Goal: Manage account settings

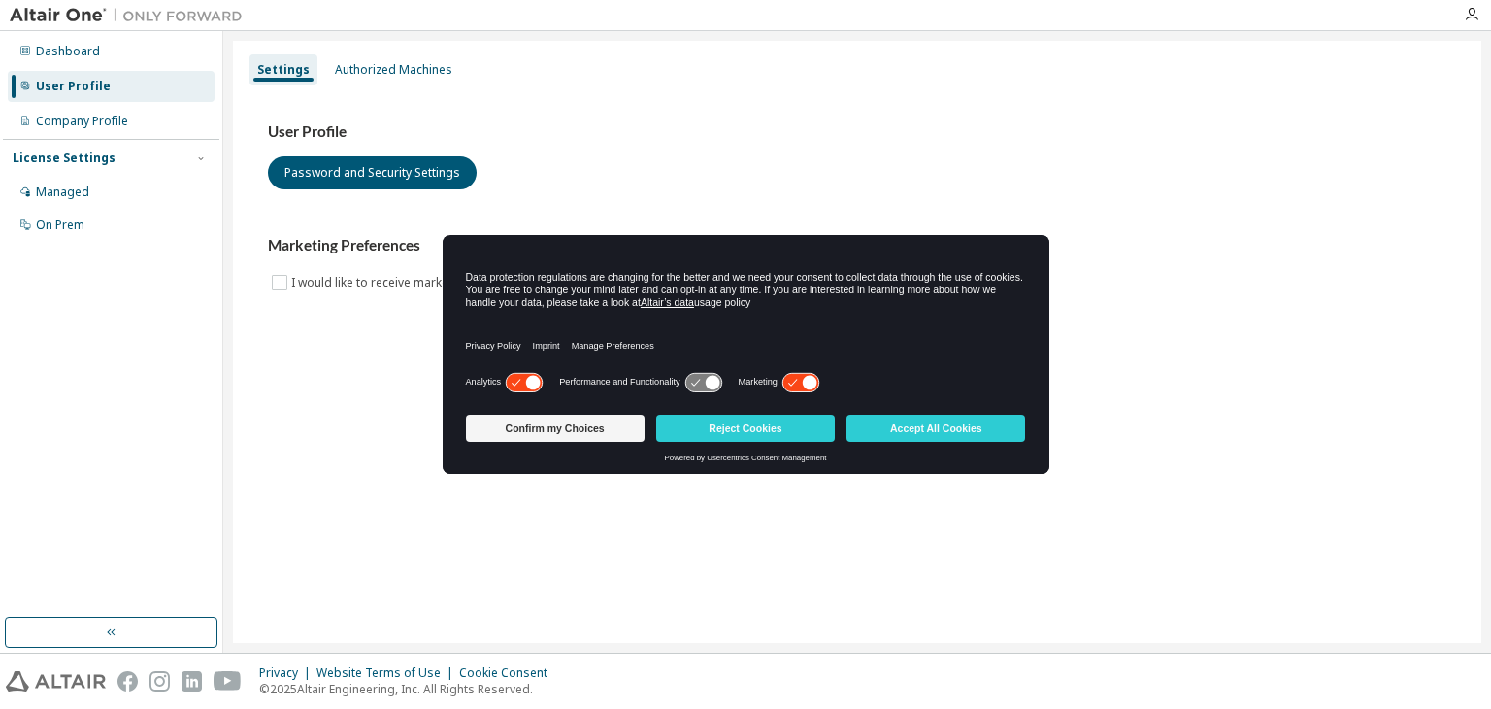
click at [41, 13] on img at bounding box center [131, 15] width 243 height 19
click at [526, 376] on icon at bounding box center [524, 382] width 36 height 18
click at [772, 380] on label "Marketing" at bounding box center [758, 382] width 39 height 11
click at [792, 374] on icon at bounding box center [800, 382] width 36 height 18
click at [592, 419] on button "Confirm my Choices" at bounding box center [555, 427] width 179 height 27
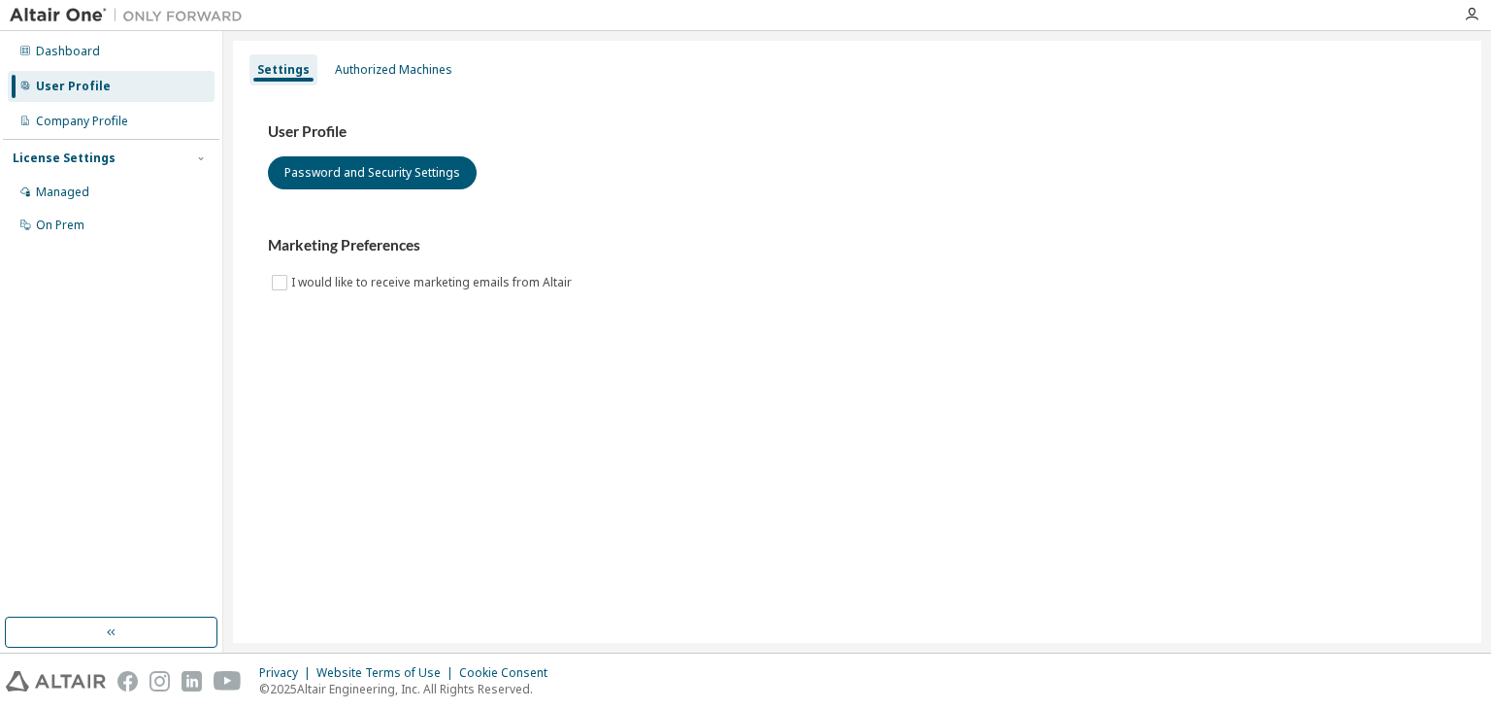
click at [274, 60] on div "Settings" at bounding box center [283, 69] width 68 height 31
click at [63, 64] on div "Dashboard" at bounding box center [111, 51] width 207 height 31
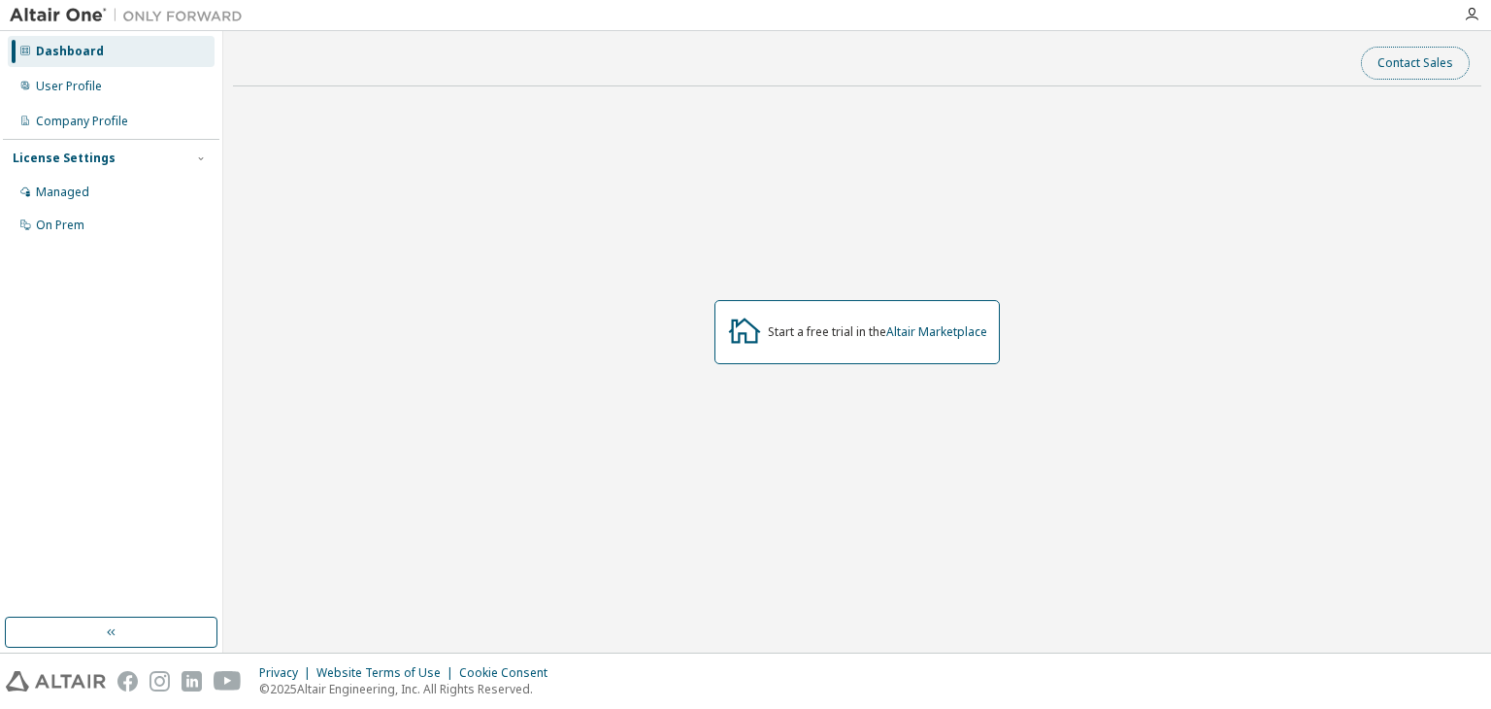
click at [1392, 67] on button "Contact Sales" at bounding box center [1415, 63] width 109 height 33
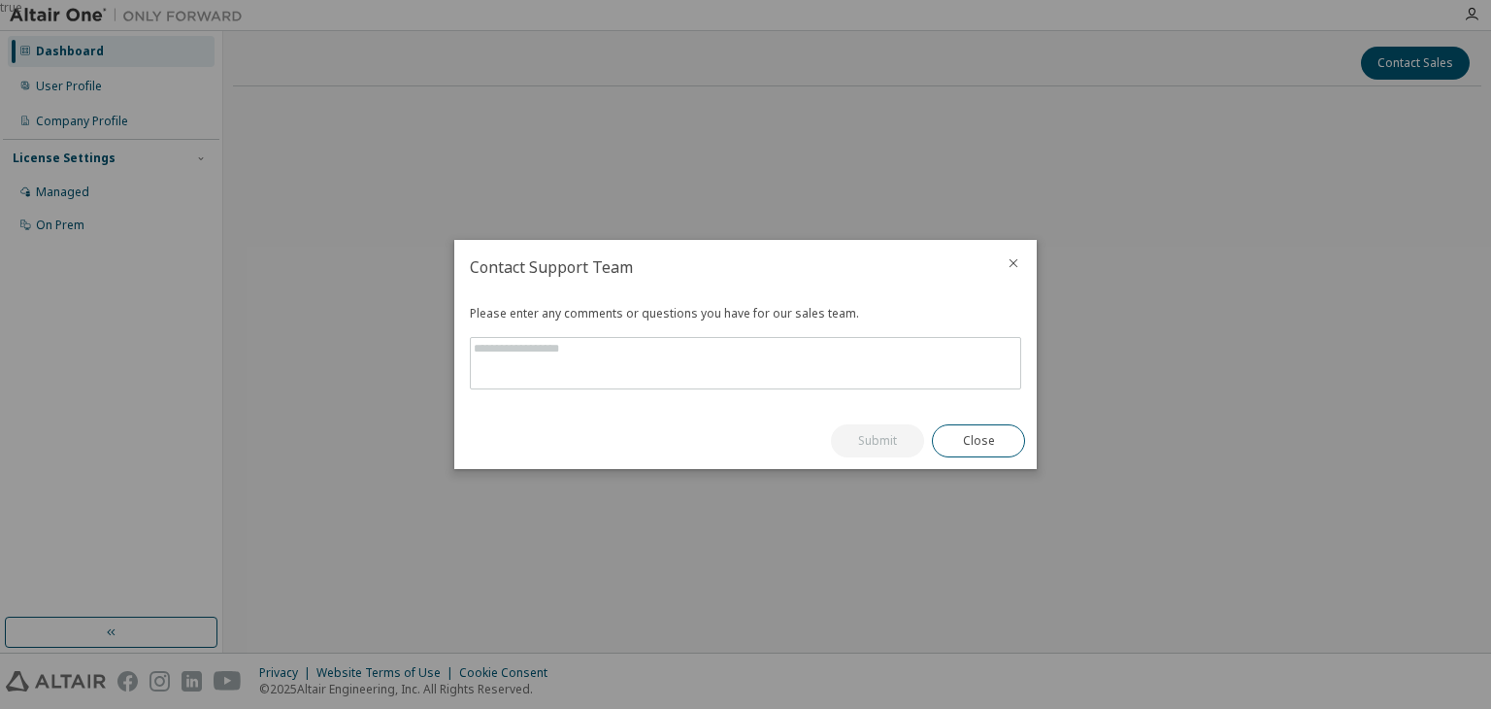
click at [1005, 264] on div at bounding box center [1013, 265] width 47 height 50
click at [1015, 262] on icon "close" at bounding box center [1014, 263] width 16 height 16
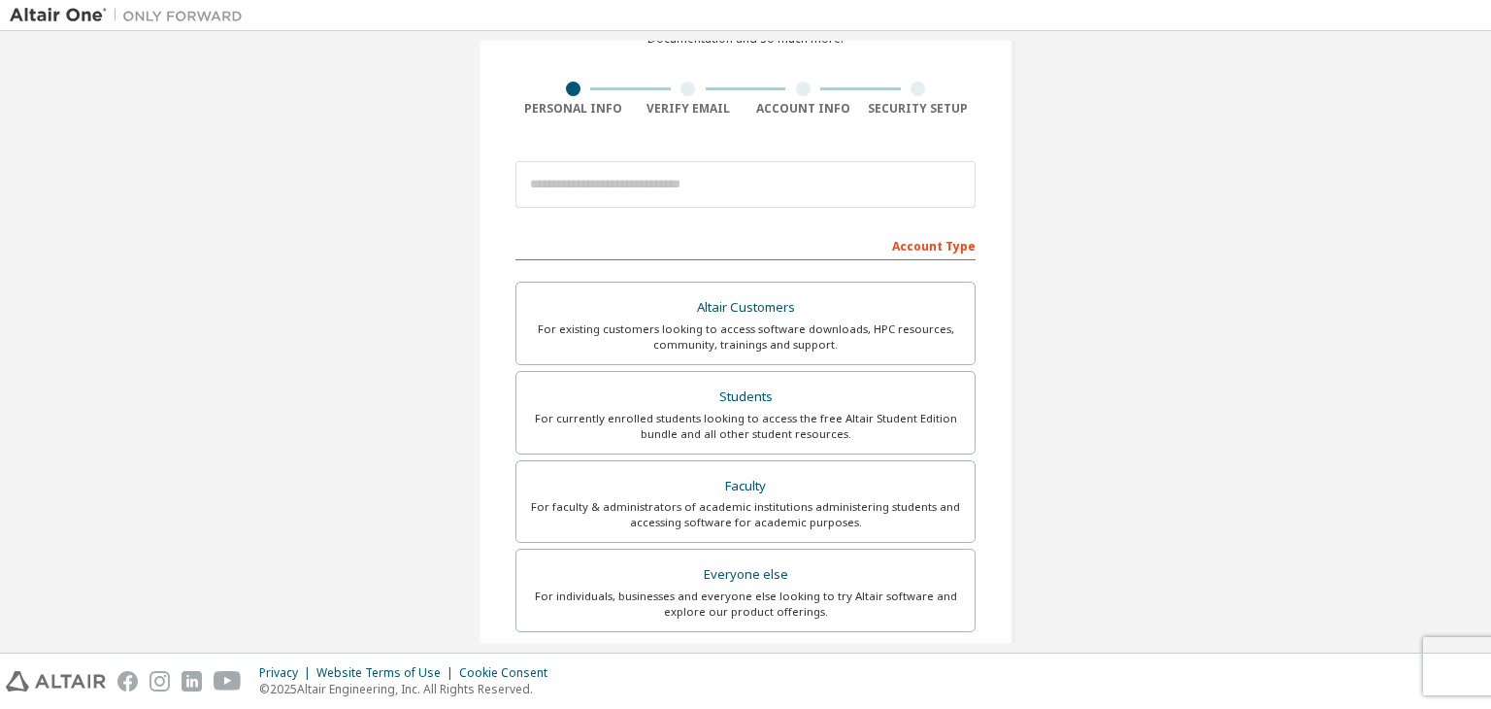
scroll to position [120, 0]
click at [629, 423] on div "For currently enrolled students looking to access the free Altair Student Editi…" at bounding box center [745, 426] width 435 height 31
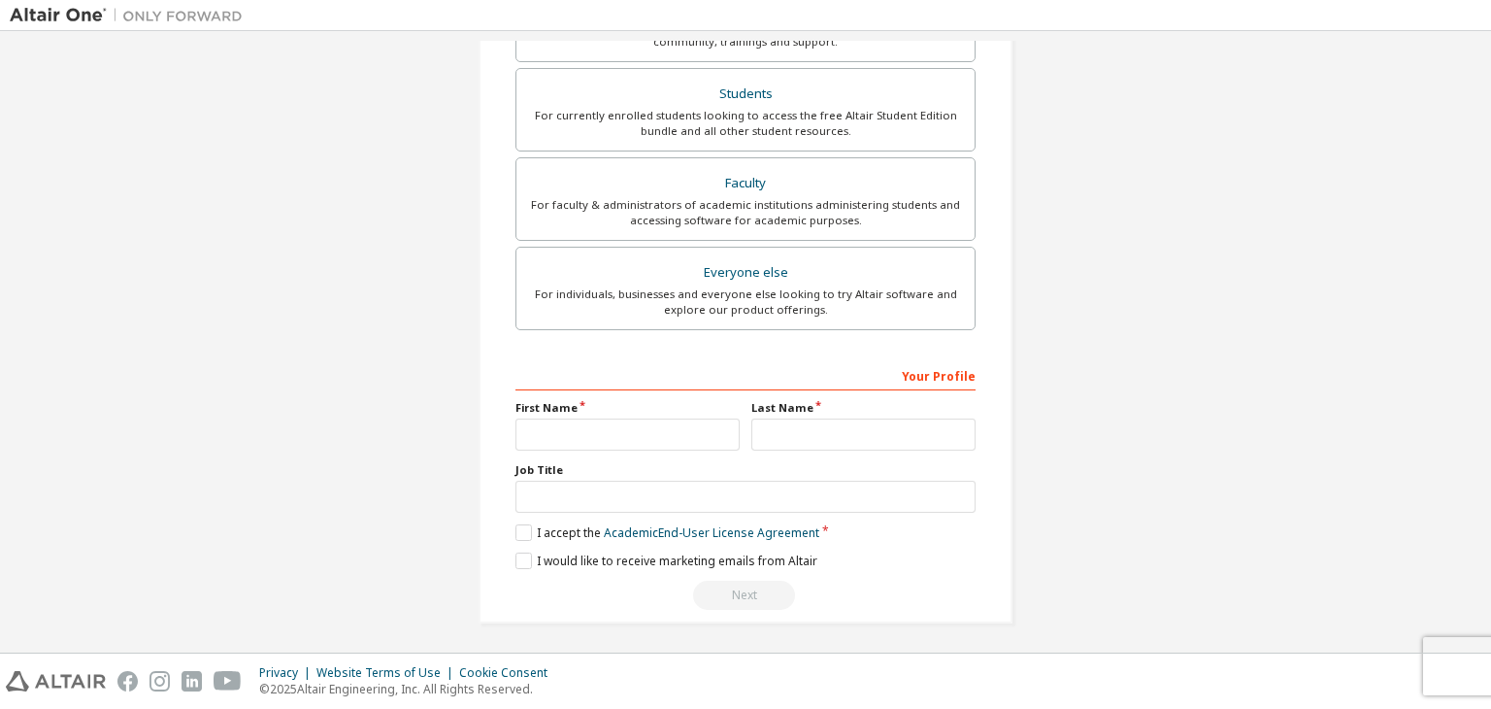
scroll to position [0, 0]
